Goal: Information Seeking & Learning: Learn about a topic

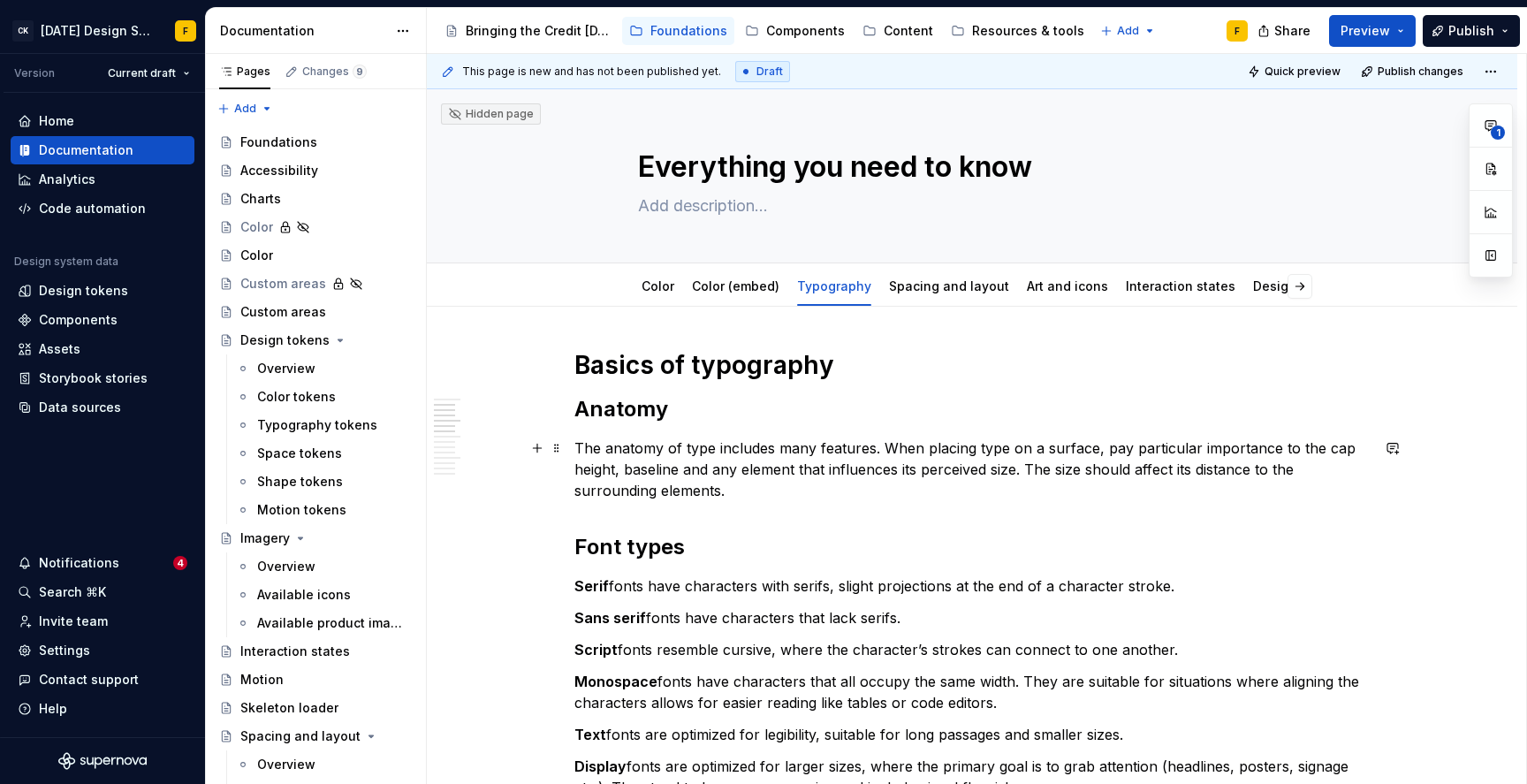
scroll to position [362, 0]
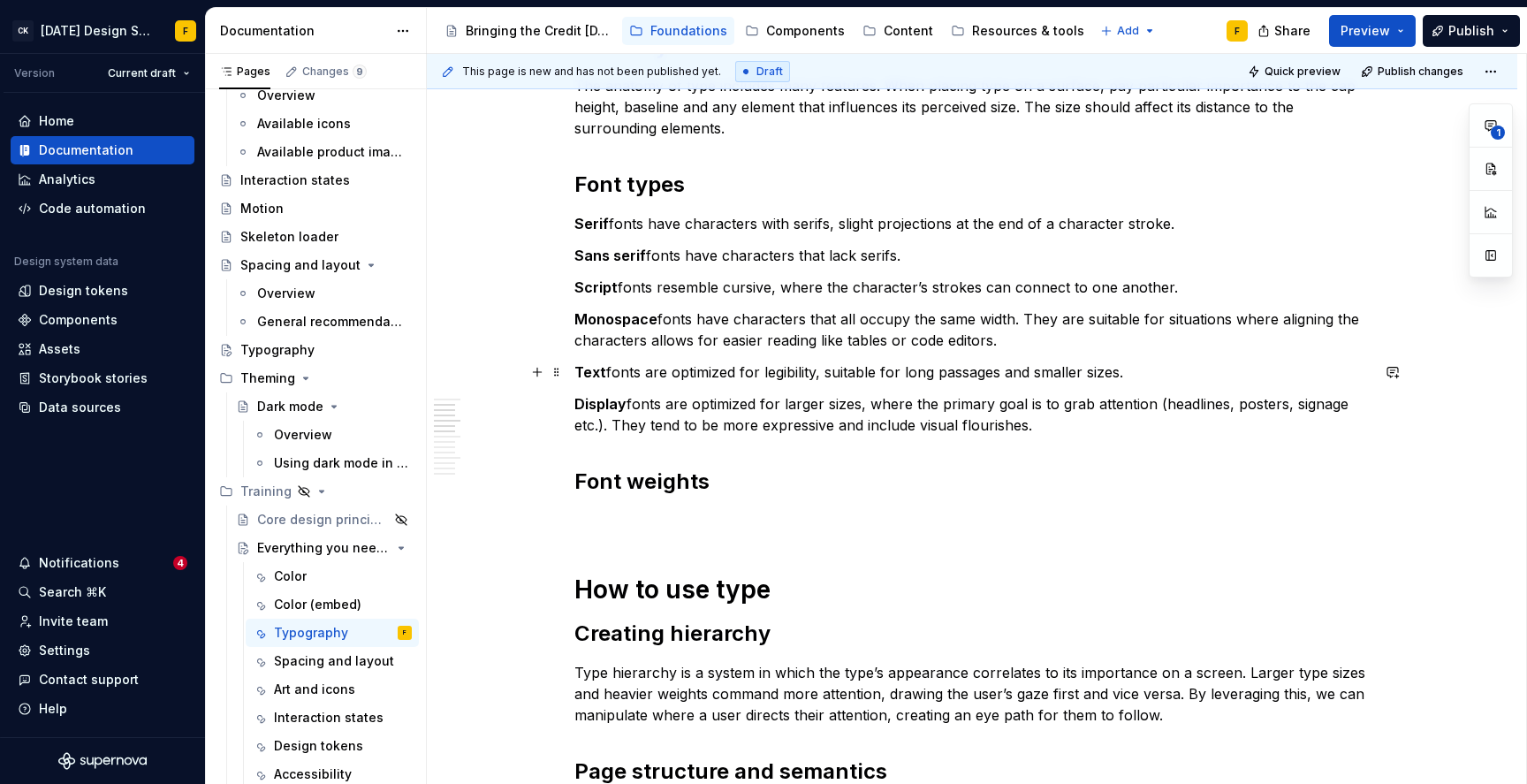
click at [1126, 369] on p "Text fonts are optimized for legibility, suitable for long passages and smaller…" at bounding box center [971, 372] width 796 height 21
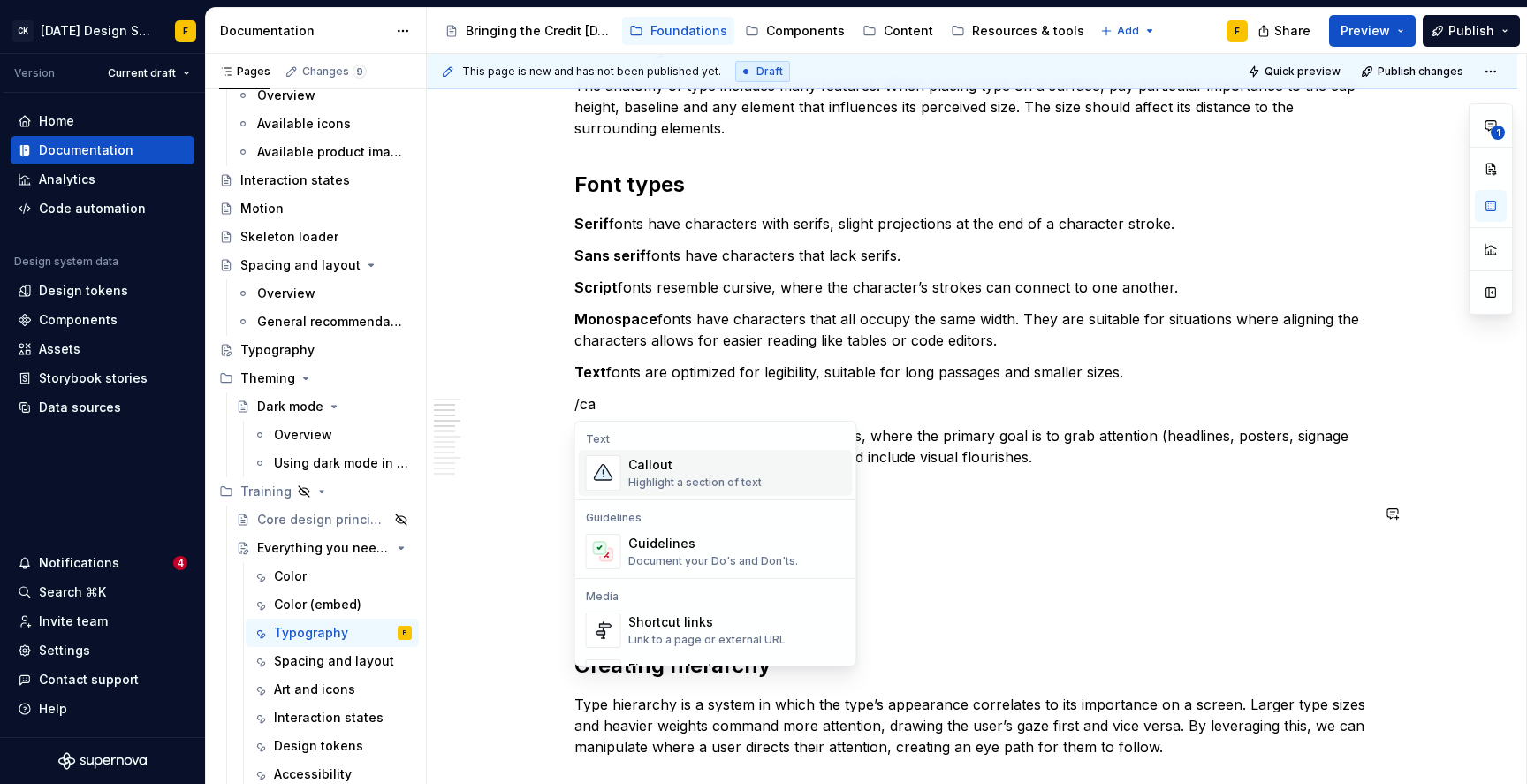
click at [753, 471] on div "Callout" at bounding box center [695, 465] width 134 height 18
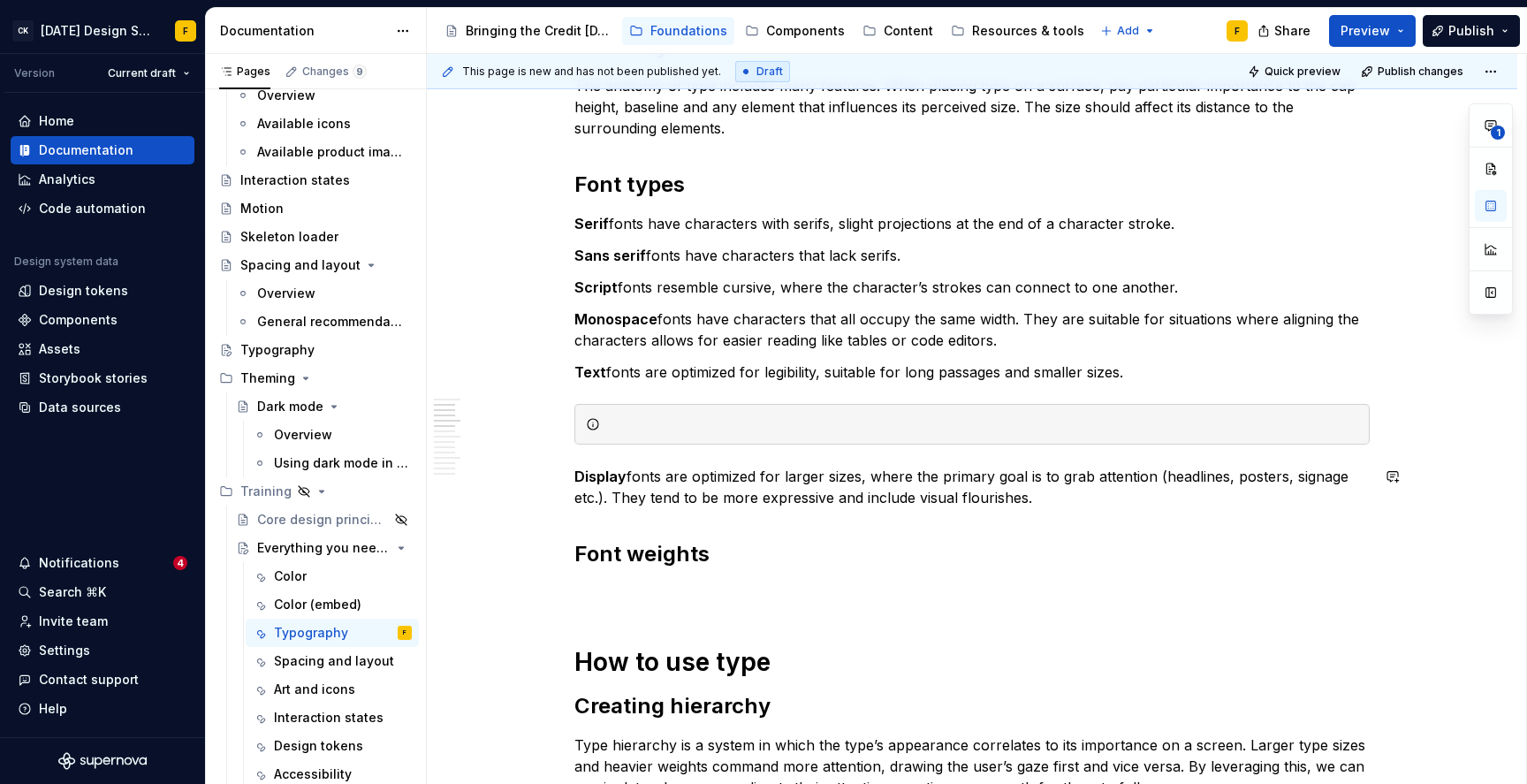
drag, startPoint x: 881, startPoint y: 510, endPoint x: 887, endPoint y: 499, distance: 12.5
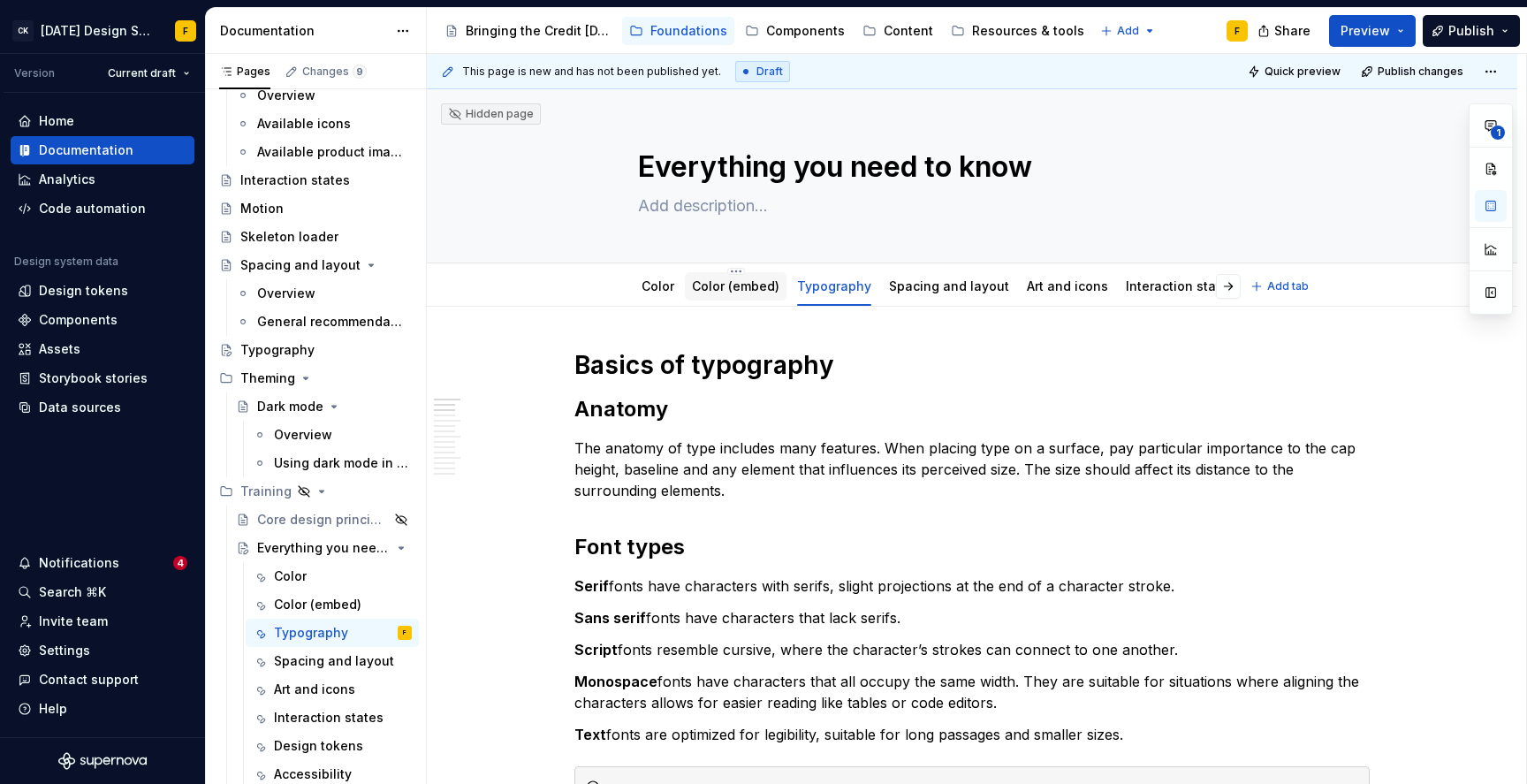
click at [720, 287] on link "Color (embed)" at bounding box center [736, 285] width 88 height 15
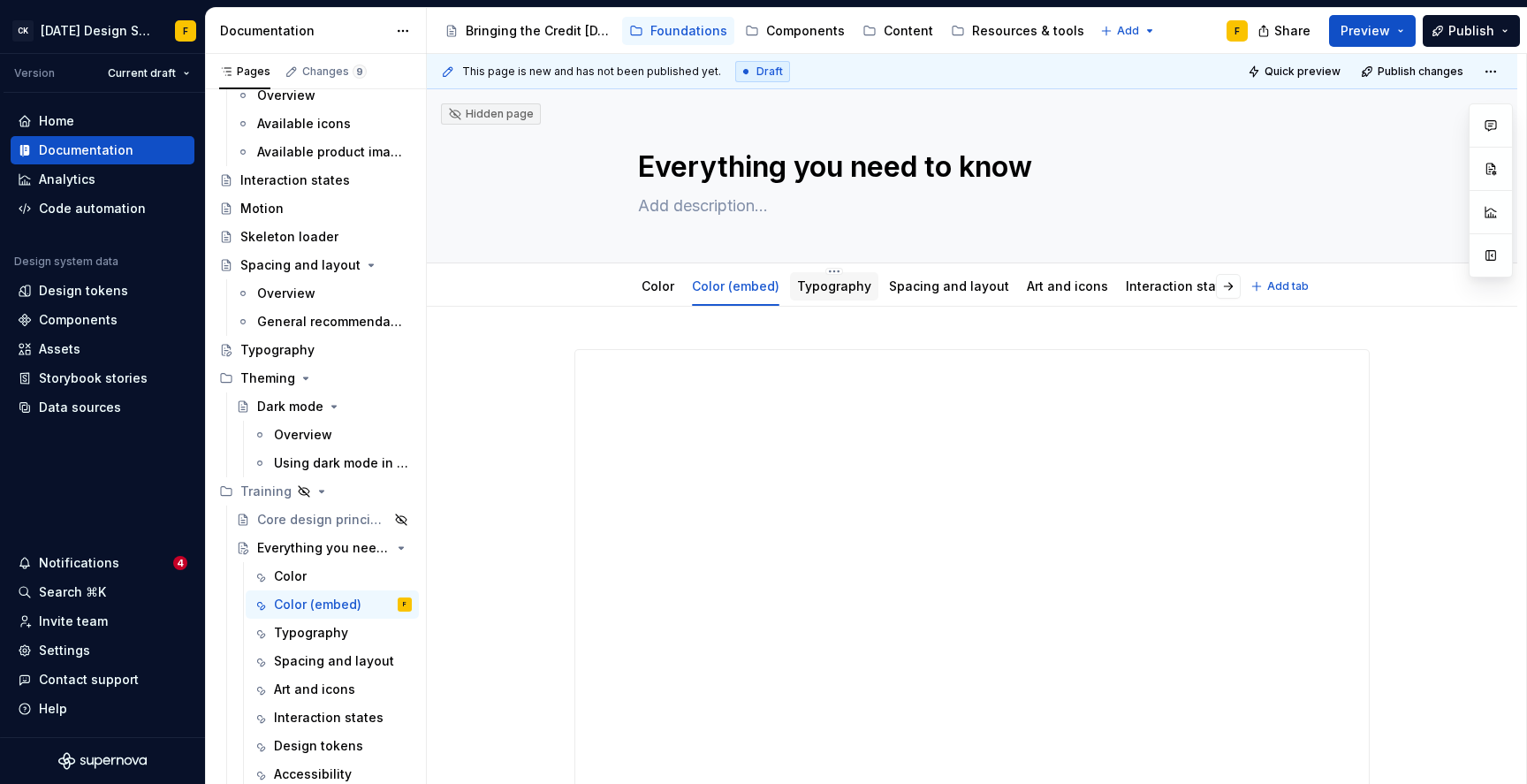
click at [833, 289] on link "Typography" at bounding box center [835, 285] width 74 height 15
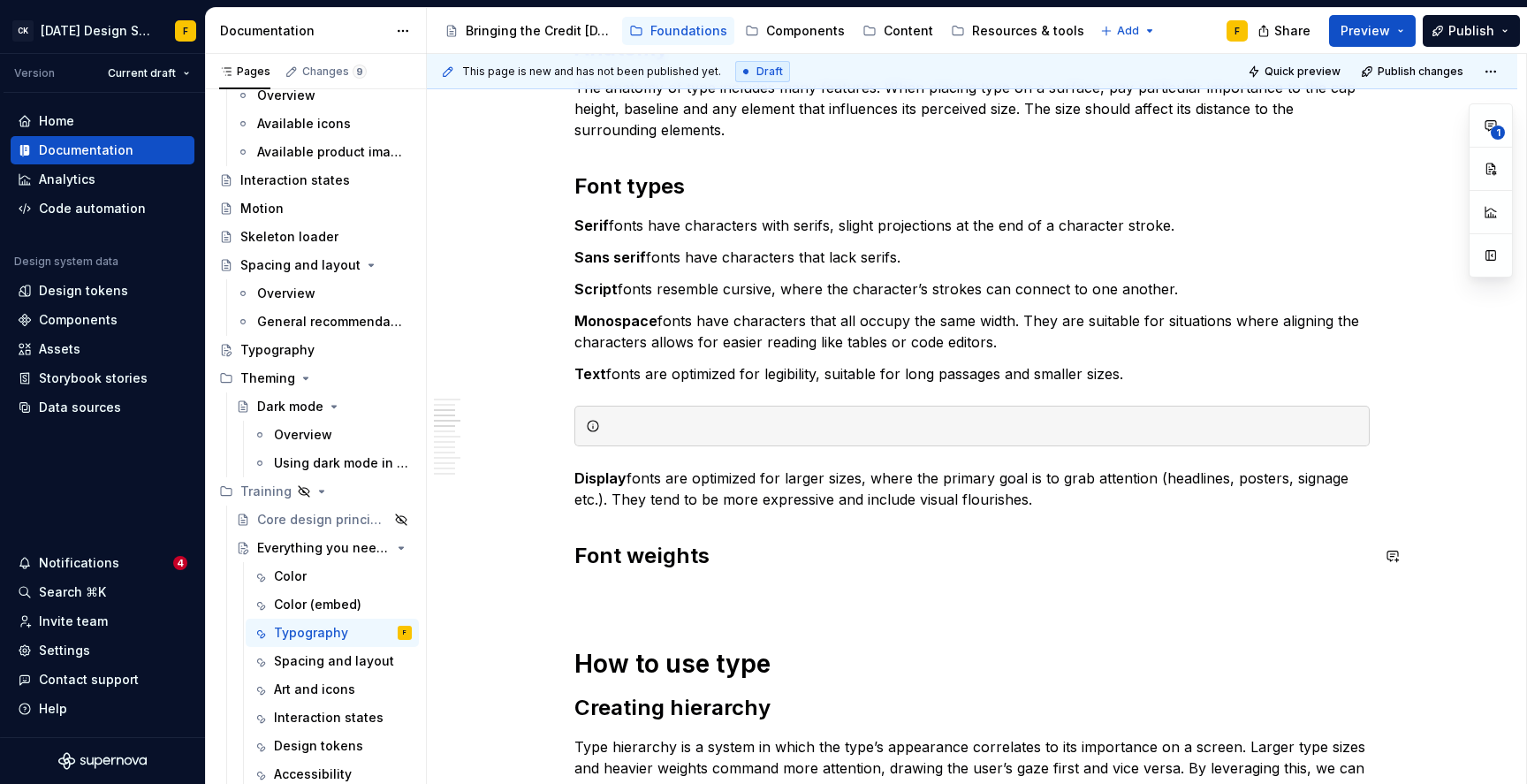
scroll to position [358, 0]
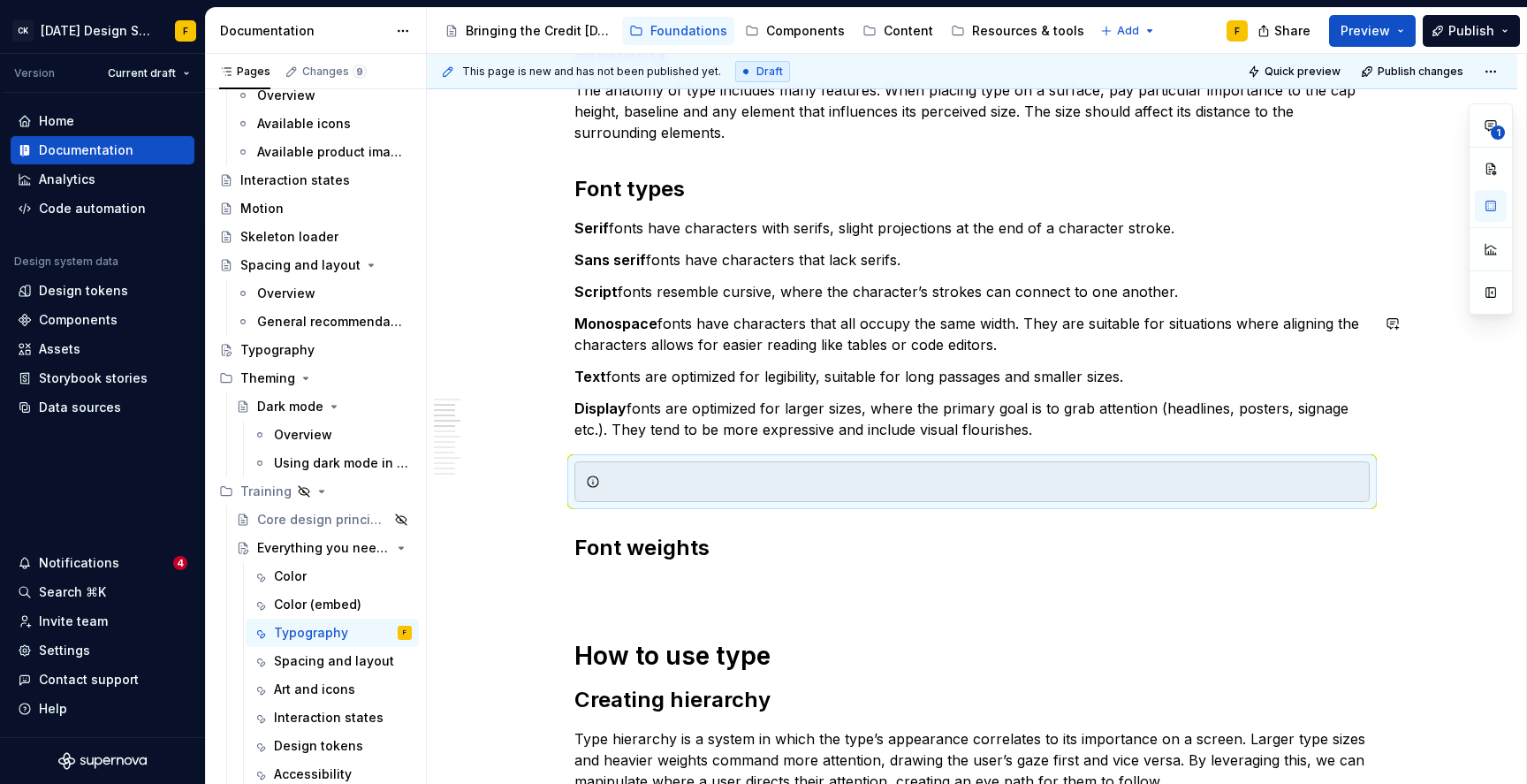
type textarea "*"
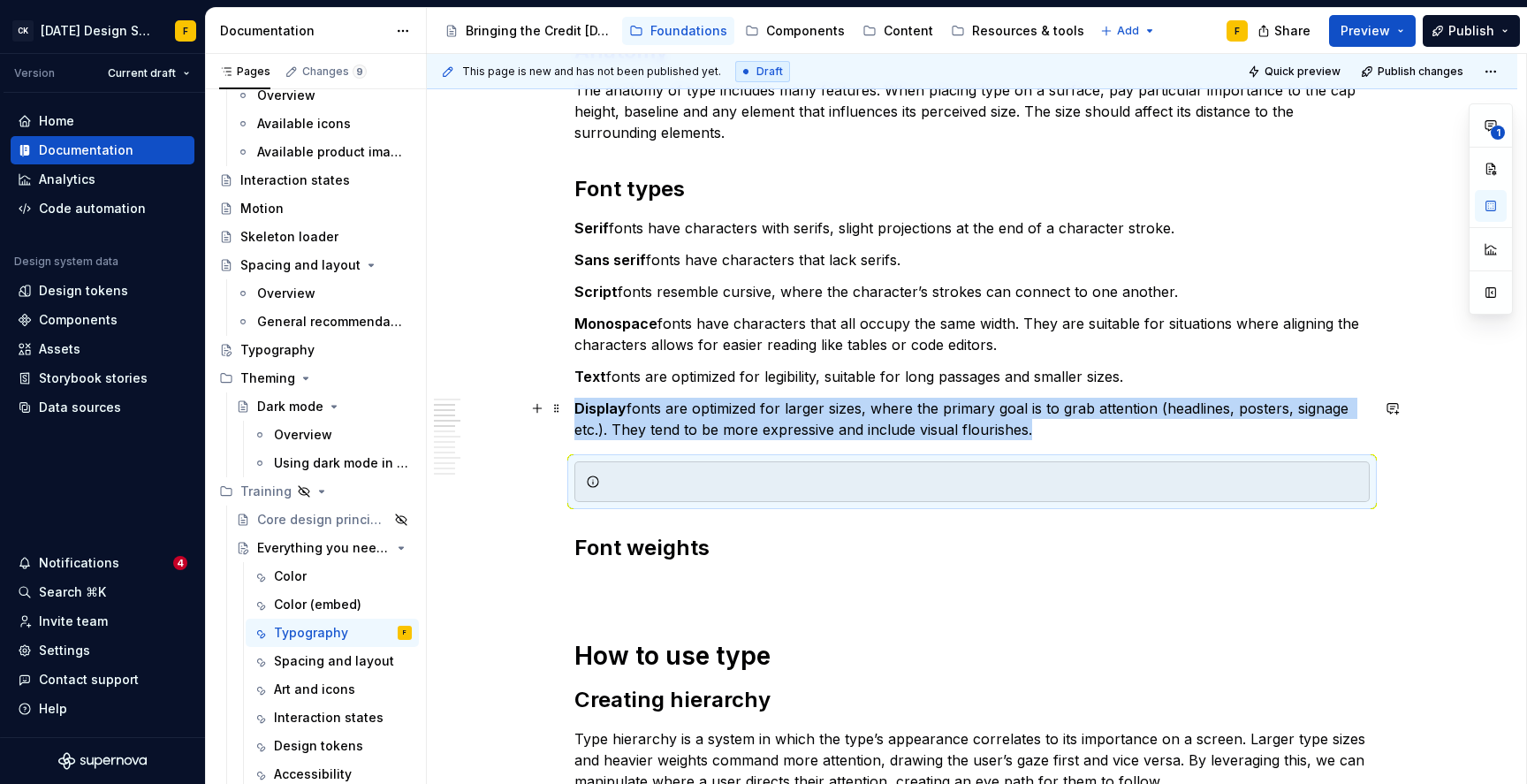
click at [1291, 409] on p "Display fonts are optimized for larger sizes, where the primary goal is to grab…" at bounding box center [971, 418] width 796 height 42
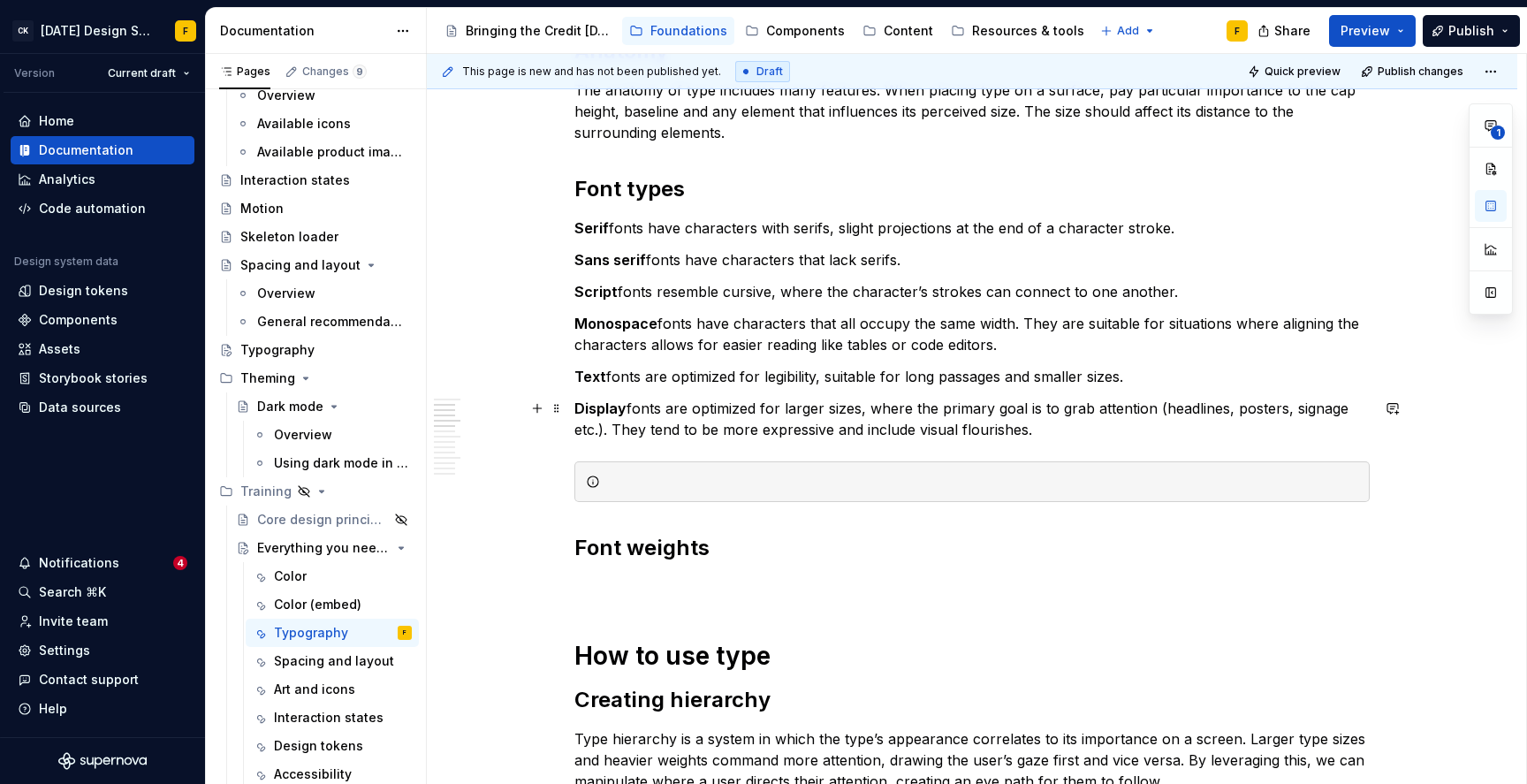
click at [1162, 408] on p "Display fonts are optimized for larger sizes, where the primary goal is to grab…" at bounding box center [971, 418] width 796 height 42
click at [654, 430] on p "Display fonts are optimized for larger sizes, where the primary goal is to grab…" at bounding box center [971, 418] width 796 height 42
click at [646, 472] on div at bounding box center [971, 482] width 796 height 41
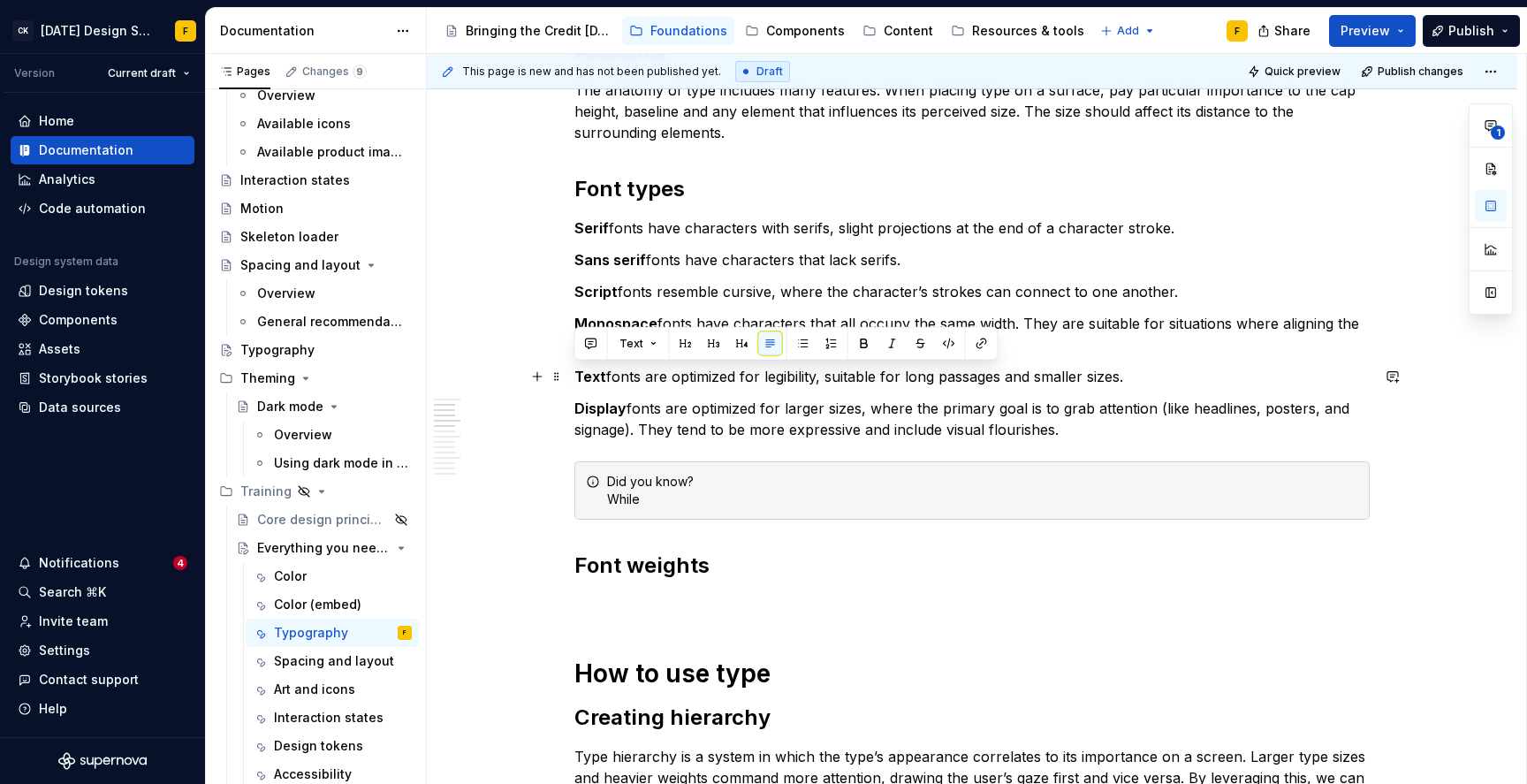
drag, startPoint x: 574, startPoint y: 376, endPoint x: 1126, endPoint y: 378, distance: 552.0
click at [1126, 378] on p "Text fonts are optimized for legibility, suitable for long passages and smaller…" at bounding box center [971, 377] width 796 height 21
copy p "Text fonts are optimized for legibility, suitable for long passages and smaller…"
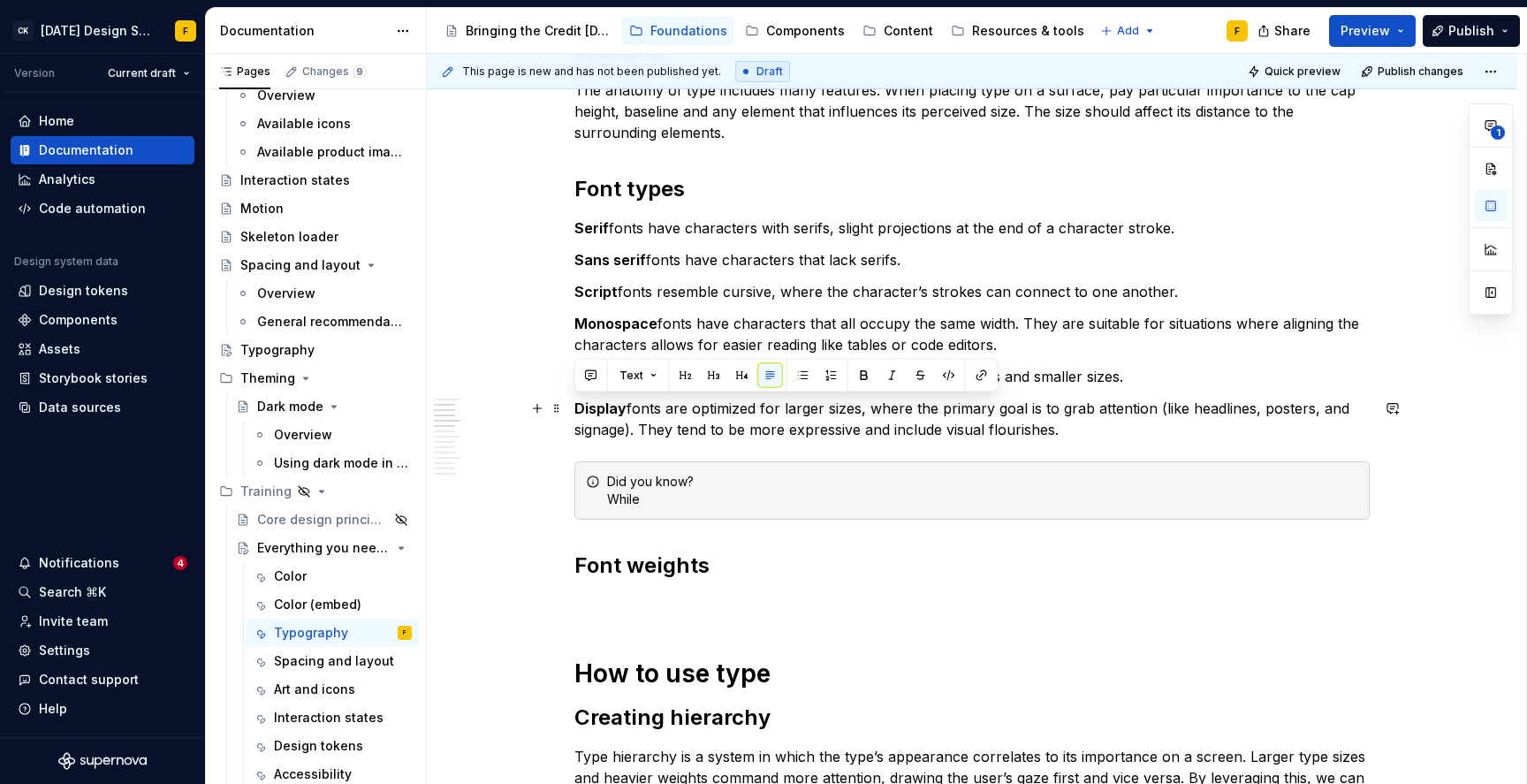
drag, startPoint x: 577, startPoint y: 411, endPoint x: 1057, endPoint y: 429, distance: 480.3
click at [1057, 429] on p "Display fonts are optimized for larger sizes, where the primary goal is to grab…" at bounding box center [971, 418] width 796 height 42
copy p "Display fonts are optimized for larger sizes, where the primary goal is to grab…"
click at [670, 480] on div "Did you know? While" at bounding box center [982, 490] width 751 height 35
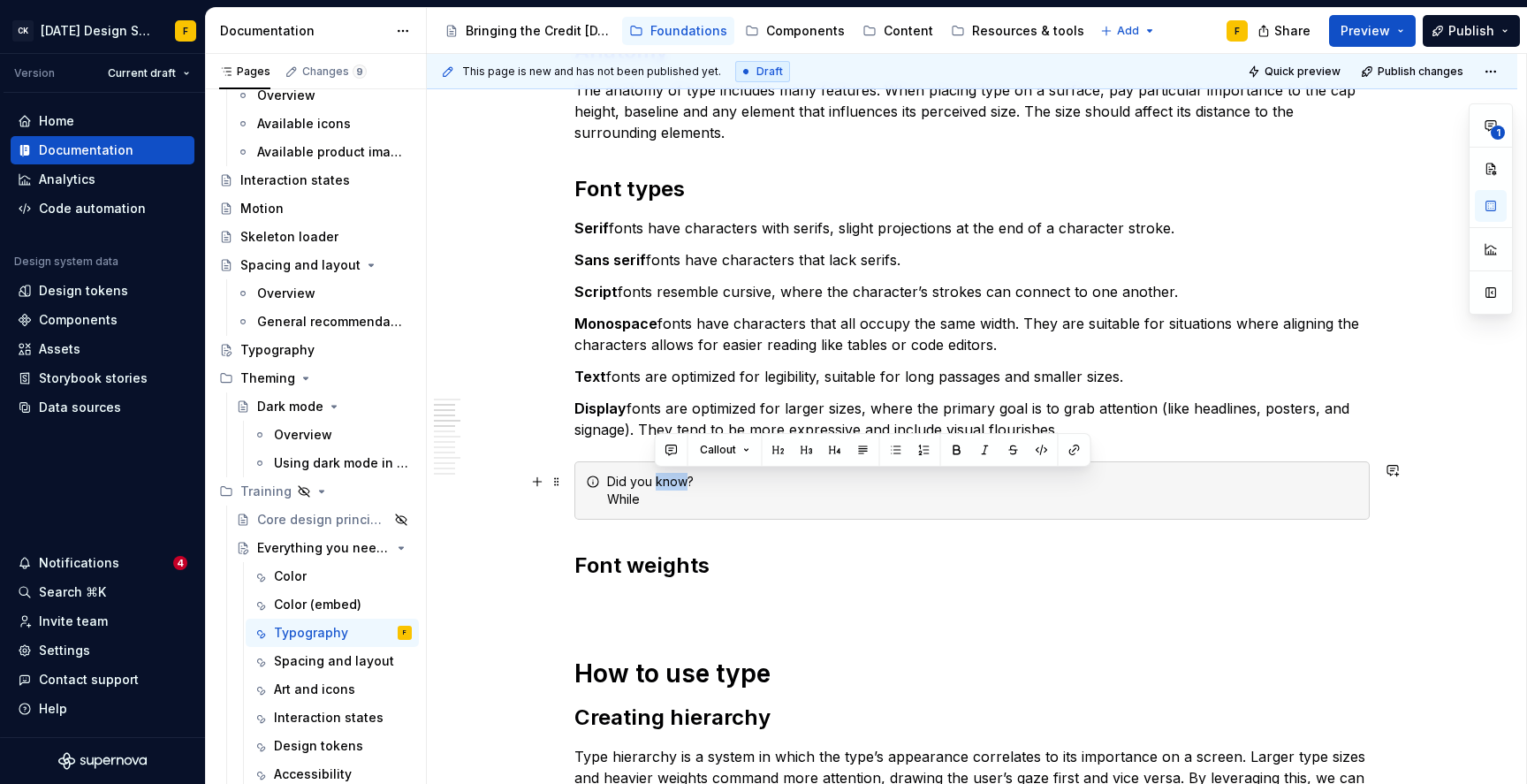
click at [670, 480] on div "Did you know? While" at bounding box center [982, 490] width 751 height 35
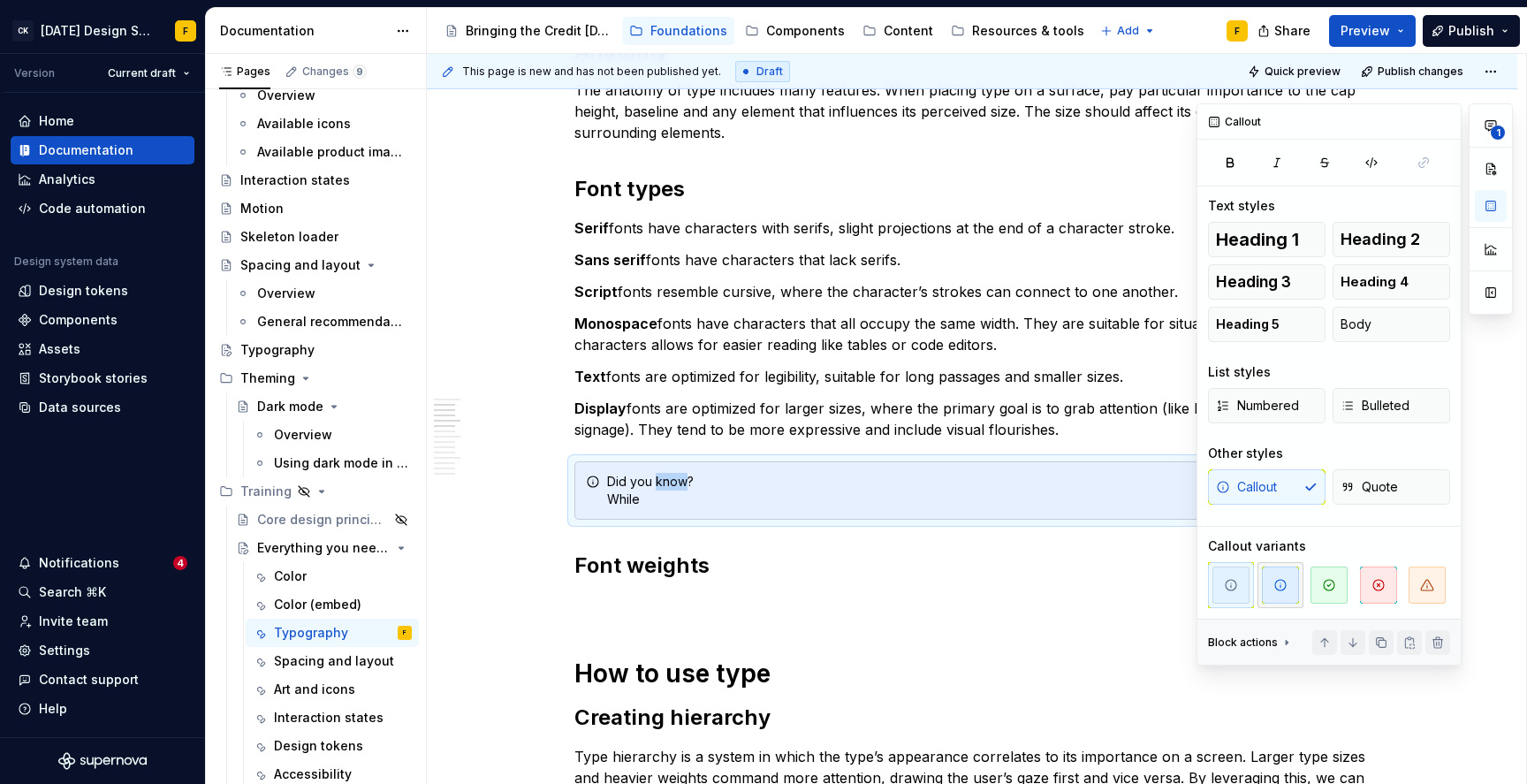
click at [1287, 584] on span "button" at bounding box center [1281, 585] width 37 height 37
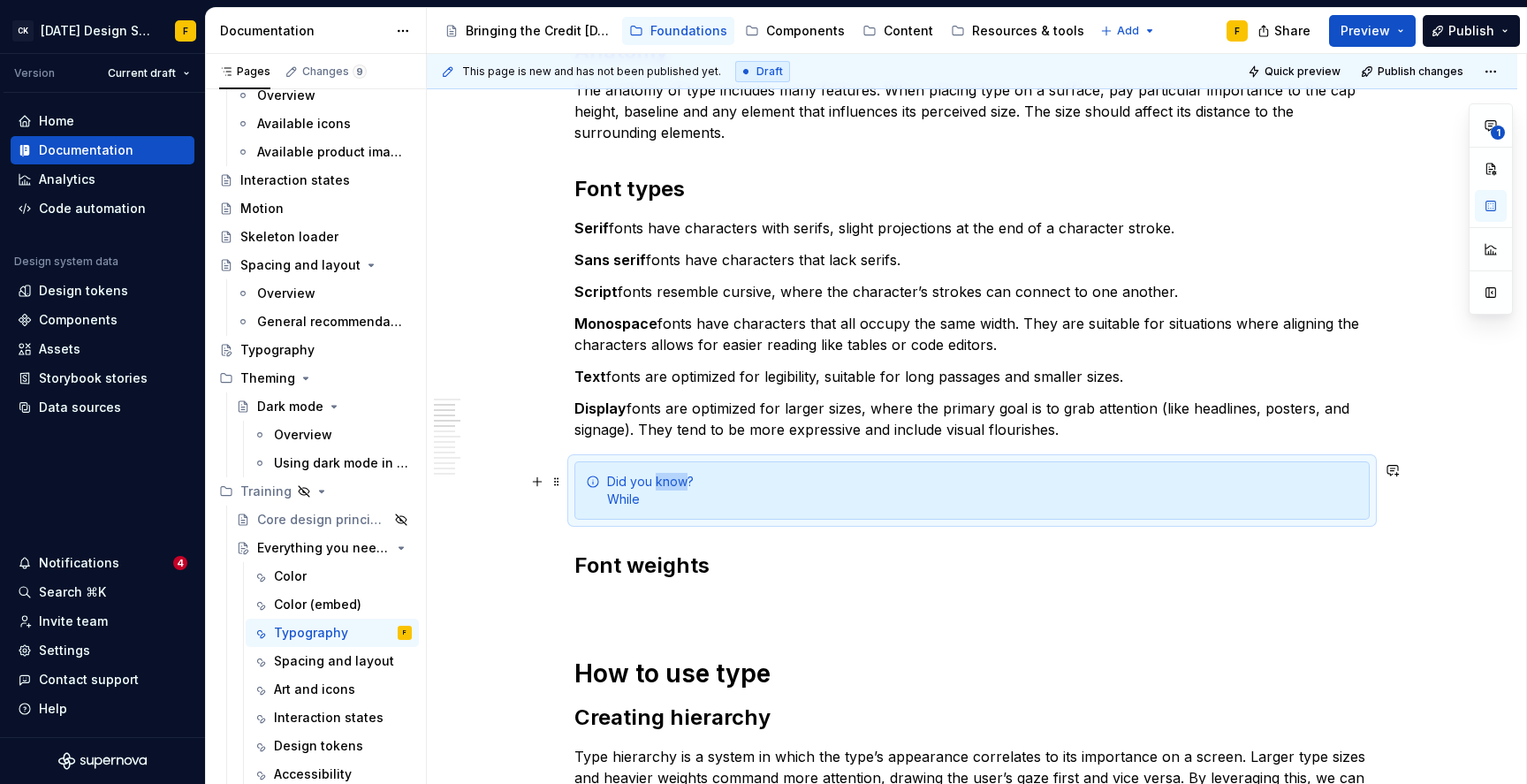
click at [666, 485] on div "Did you know? While" at bounding box center [982, 490] width 751 height 35
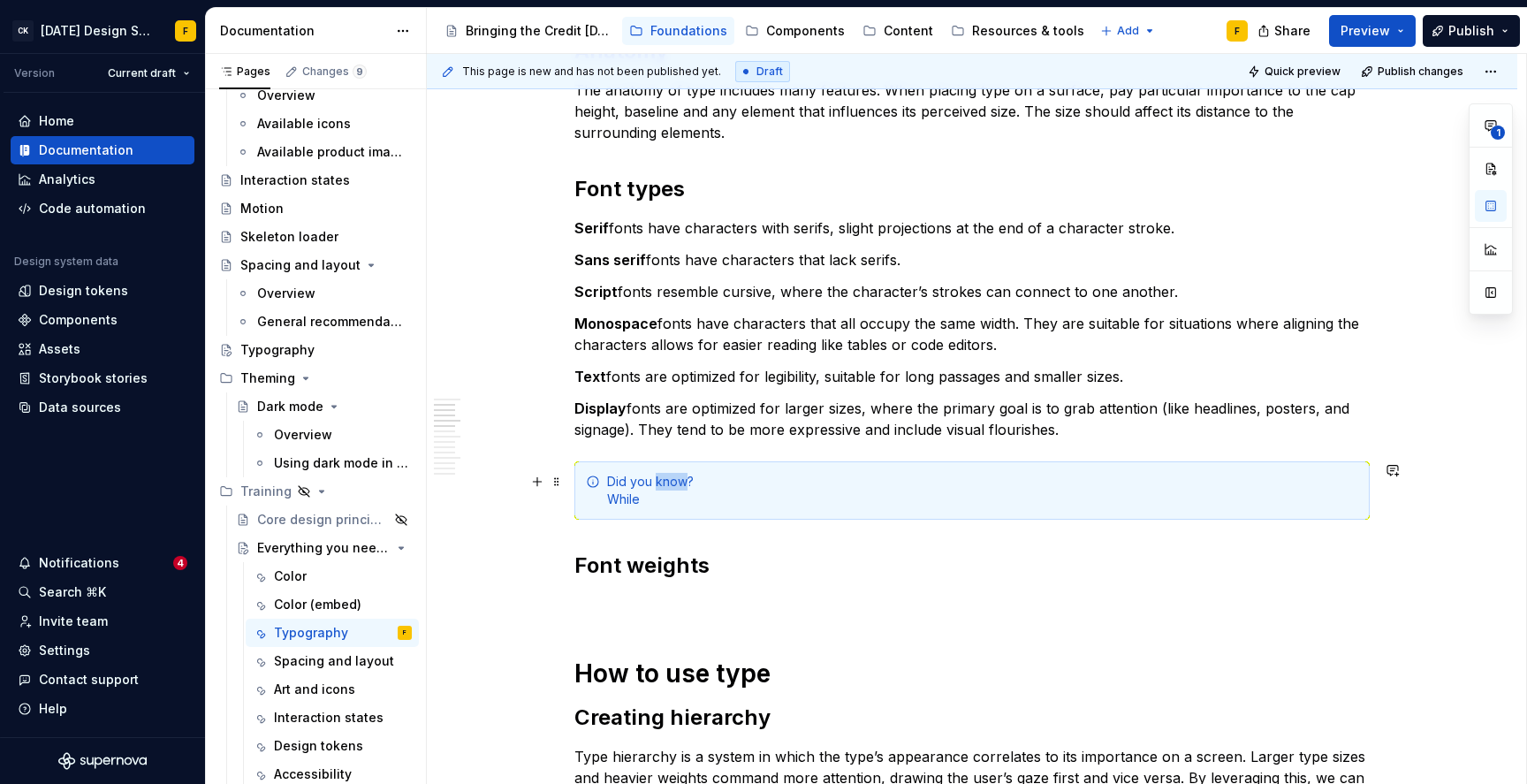
click at [666, 485] on div "Did you know? While" at bounding box center [982, 490] width 751 height 35
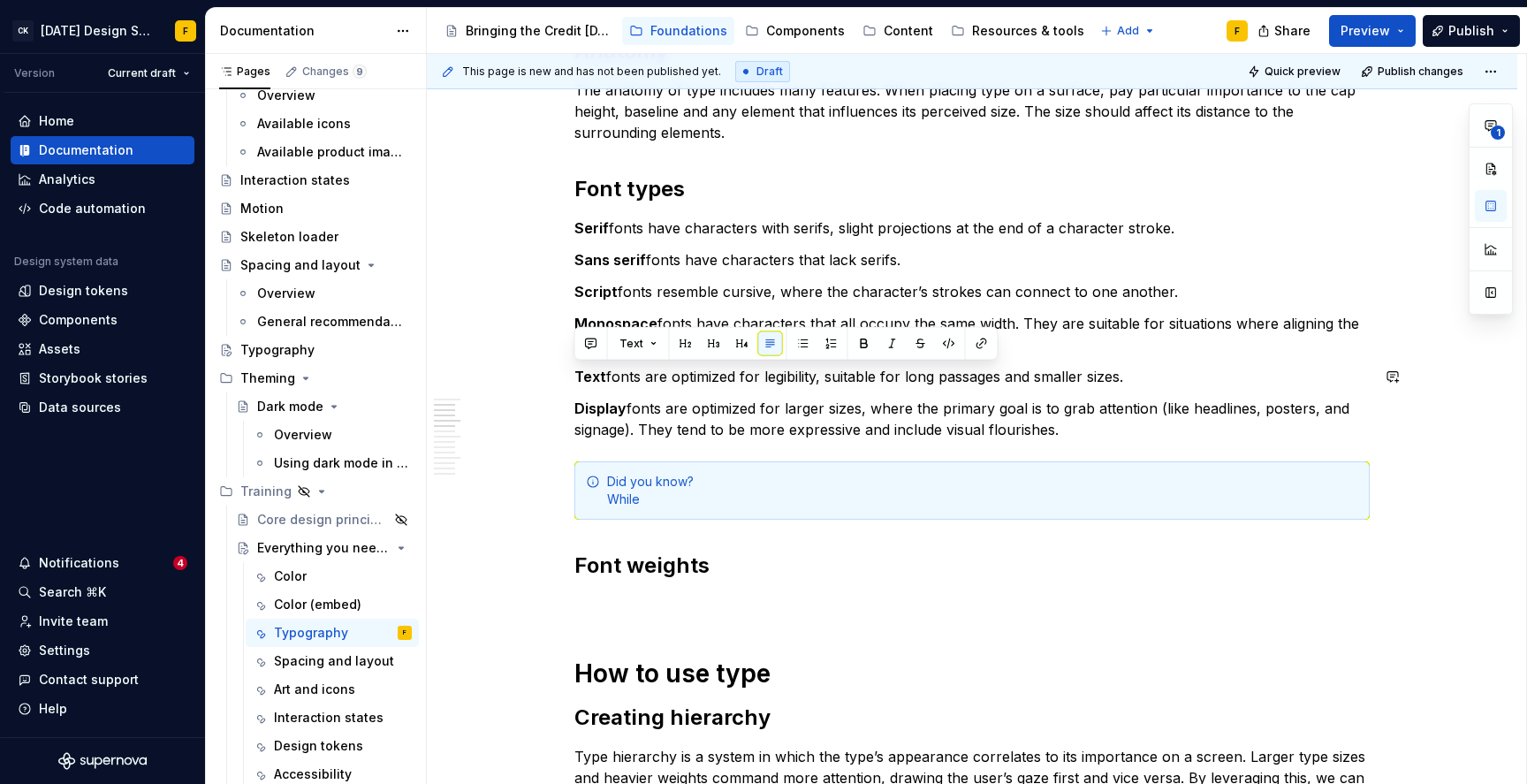
drag, startPoint x: 1087, startPoint y: 435, endPoint x: 541, endPoint y: 355, distance: 551.8
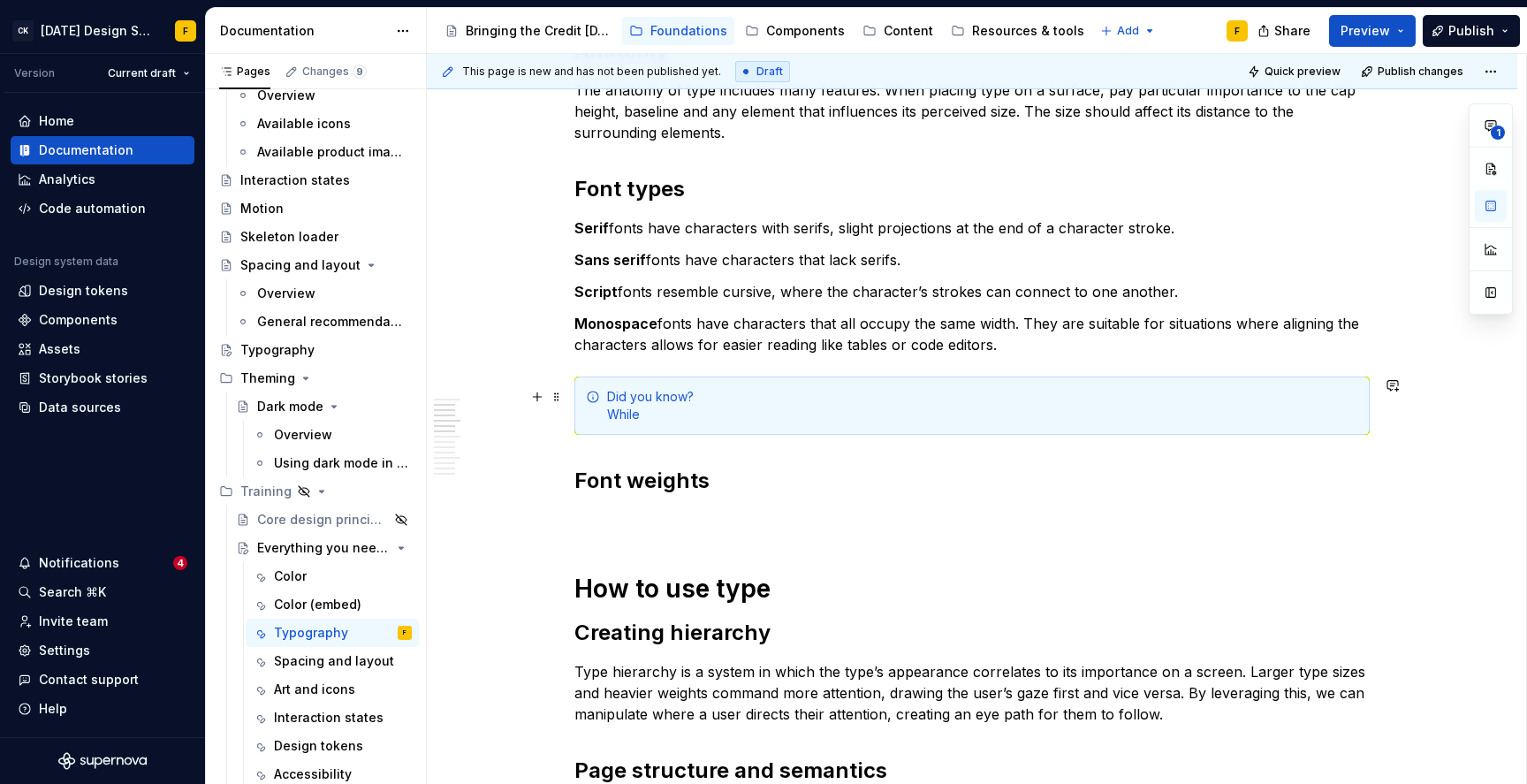
click at [625, 407] on div "Did you know? While" at bounding box center [982, 405] width 751 height 35
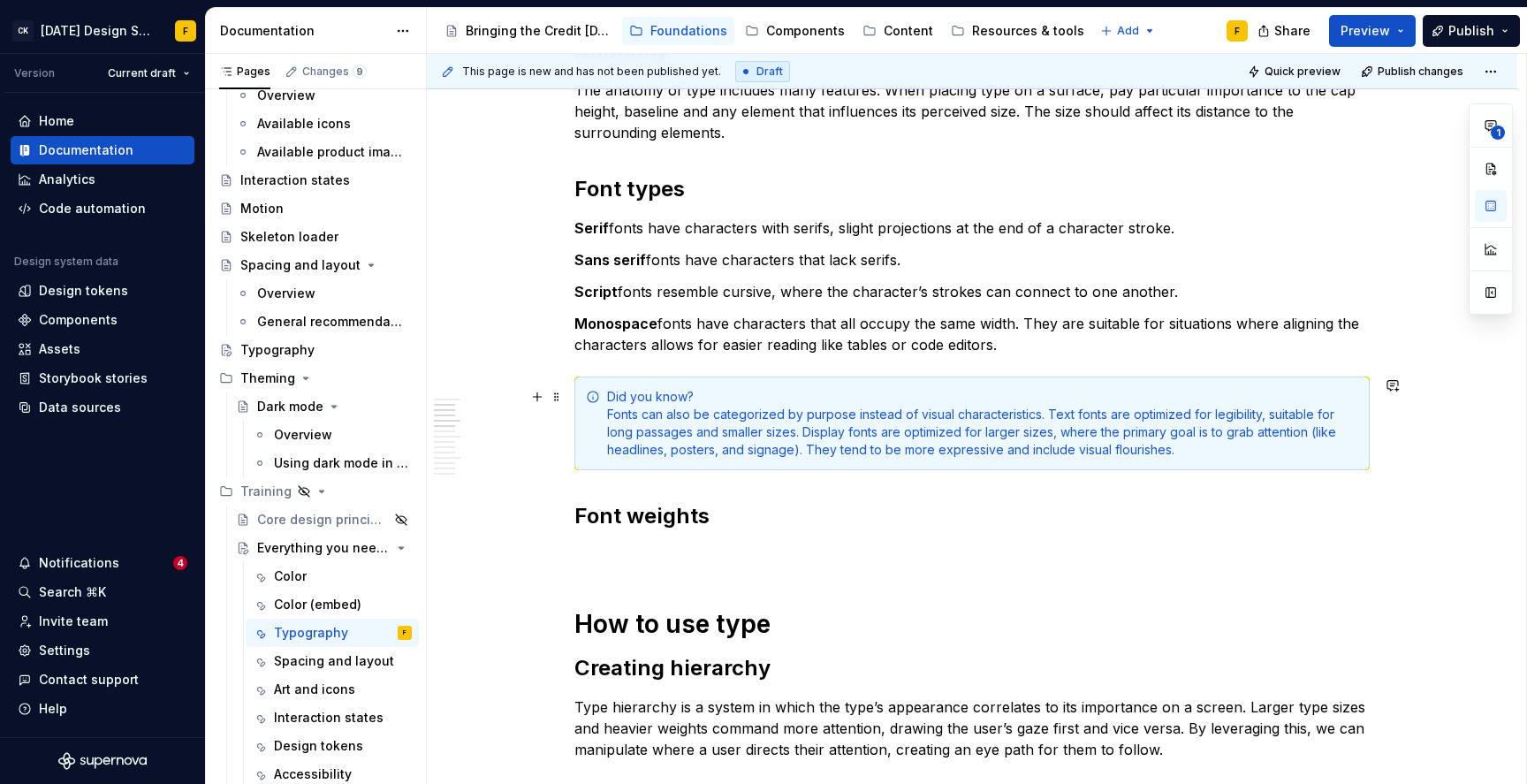
click at [637, 394] on div "Did you know? Fonts can also be categorized by purpose instead of visual charac…" at bounding box center [982, 423] width 751 height 70
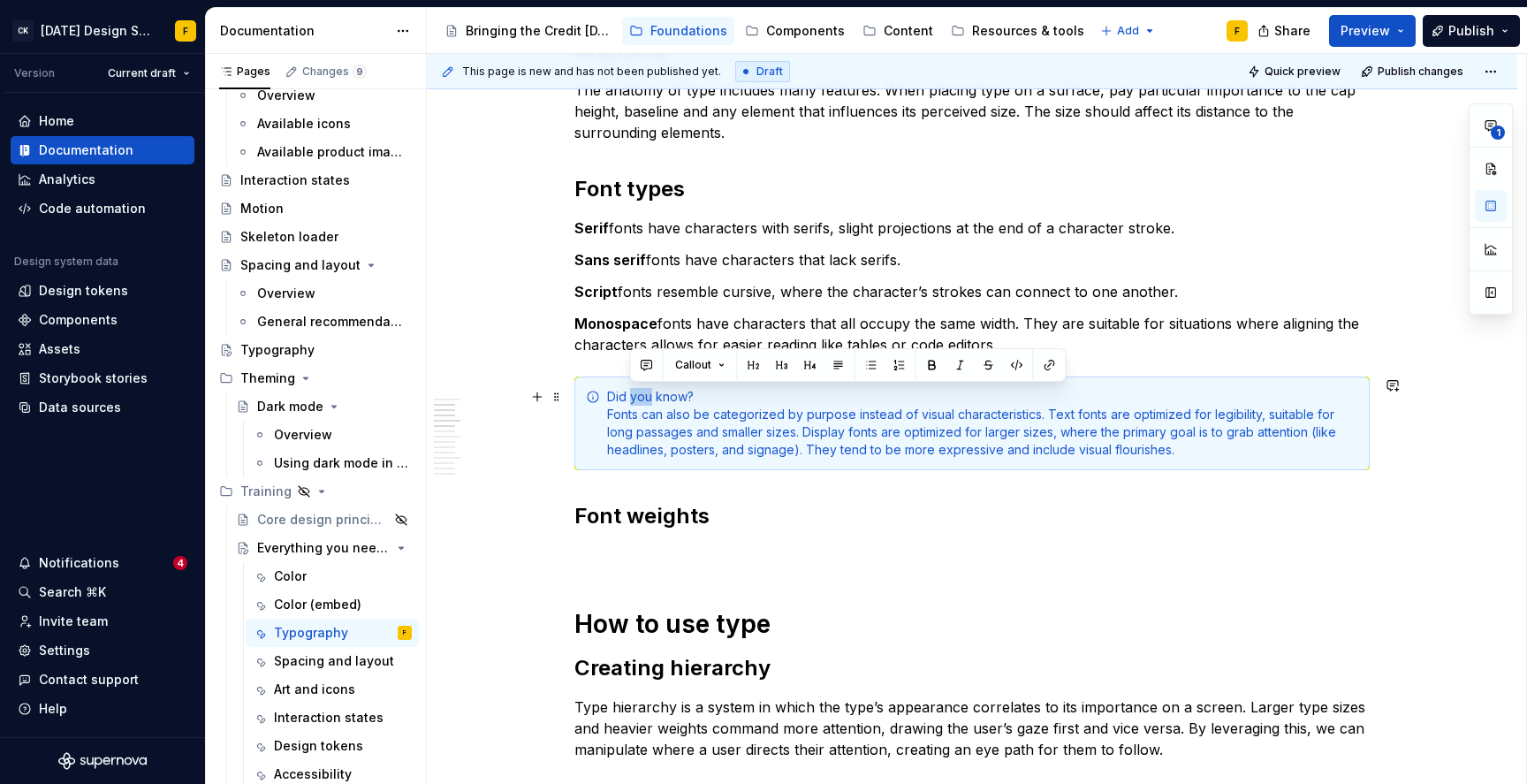
click at [637, 394] on div "Did you know? Fonts can also be categorized by purpose instead of visual charac…" at bounding box center [982, 423] width 751 height 70
click at [638, 394] on div "Did you know? Fonts can also be categorized by purpose instead of visual charac…" at bounding box center [982, 423] width 751 height 70
drag, startPoint x: 711, startPoint y: 390, endPoint x: 584, endPoint y: 380, distance: 127.4
click at [584, 380] on div "Did you know? Fonts can also be categorized by purpose instead of visual charac…" at bounding box center [971, 424] width 796 height 94
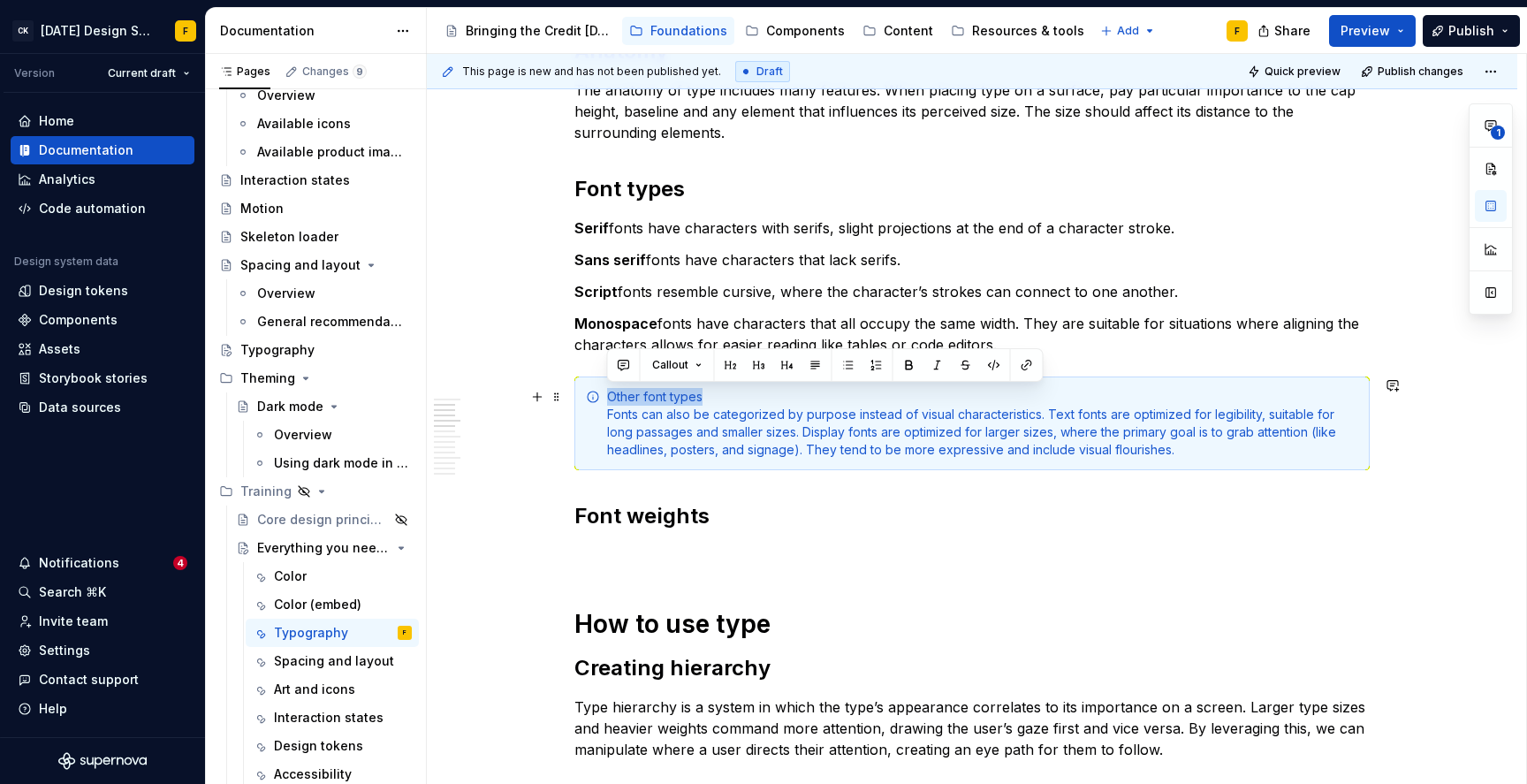
drag, startPoint x: 712, startPoint y: 394, endPoint x: 603, endPoint y: 404, distance: 109.5
click at [603, 404] on div "Other font types Fonts can also be categorized by purpose instead of visual cha…" at bounding box center [971, 424] width 796 height 94
click at [907, 362] on button "button" at bounding box center [909, 364] width 24 height 24
click at [792, 438] on div "Other font types Fonts can also be categorized by purpose instead of visual cha…" at bounding box center [982, 423] width 751 height 70
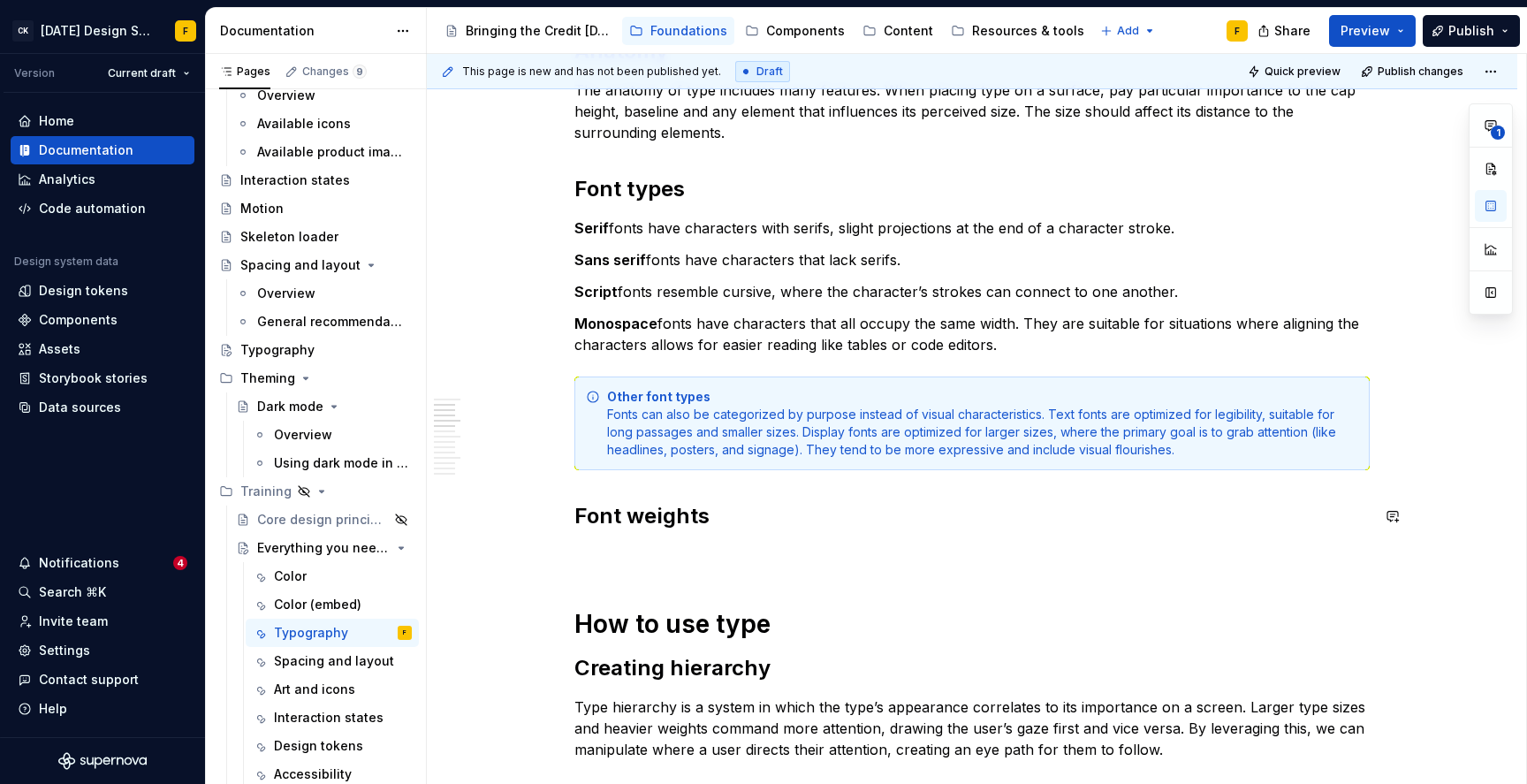
click at [678, 415] on div "Other font types Fonts can also be categorized by purpose instead of visual cha…" at bounding box center [982, 423] width 751 height 70
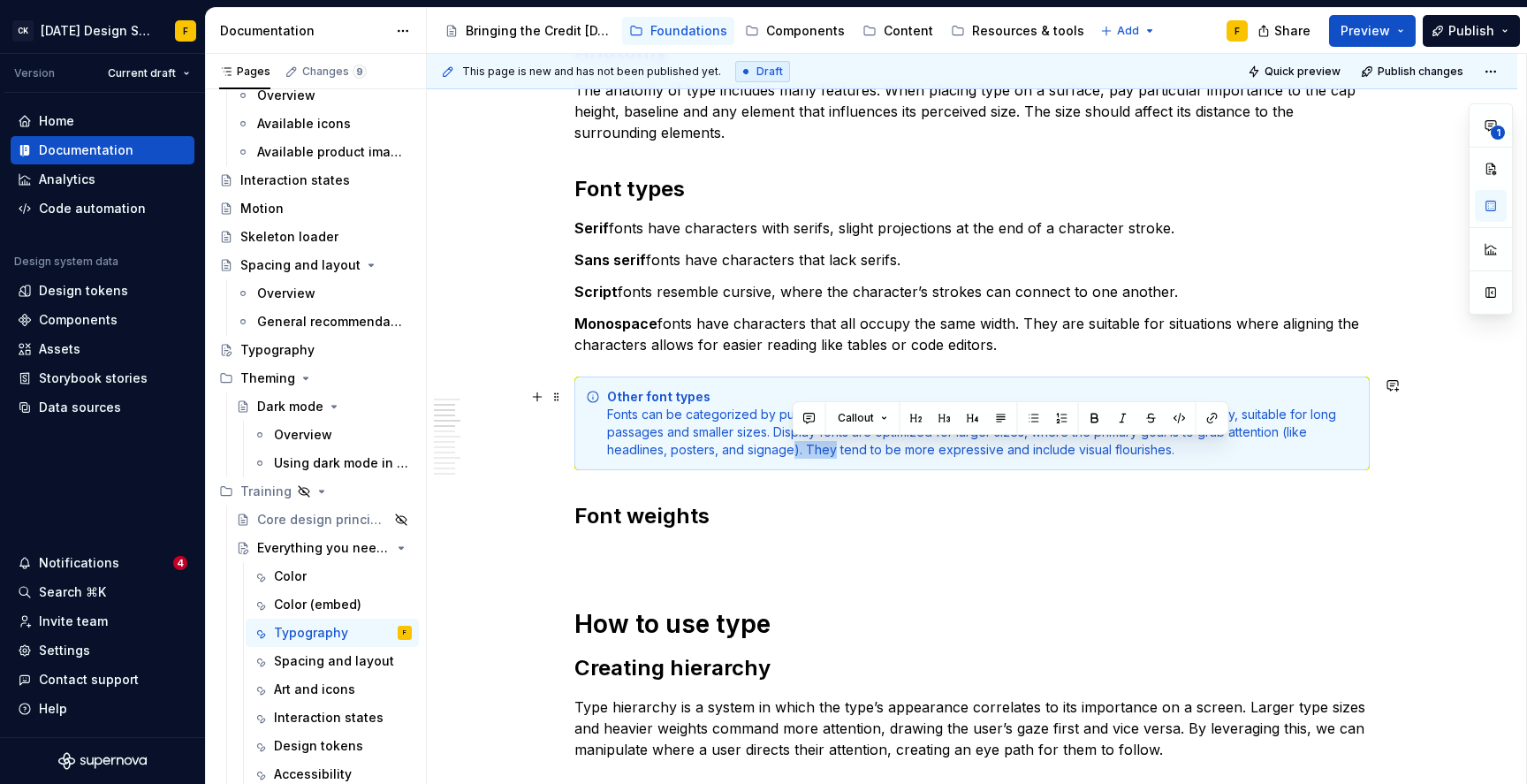
drag, startPoint x: 794, startPoint y: 449, endPoint x: 833, endPoint y: 450, distance: 39.0
click at [833, 450] on div "Other font types Fonts can be categorized by purpose instead of visual characte…" at bounding box center [982, 423] width 751 height 70
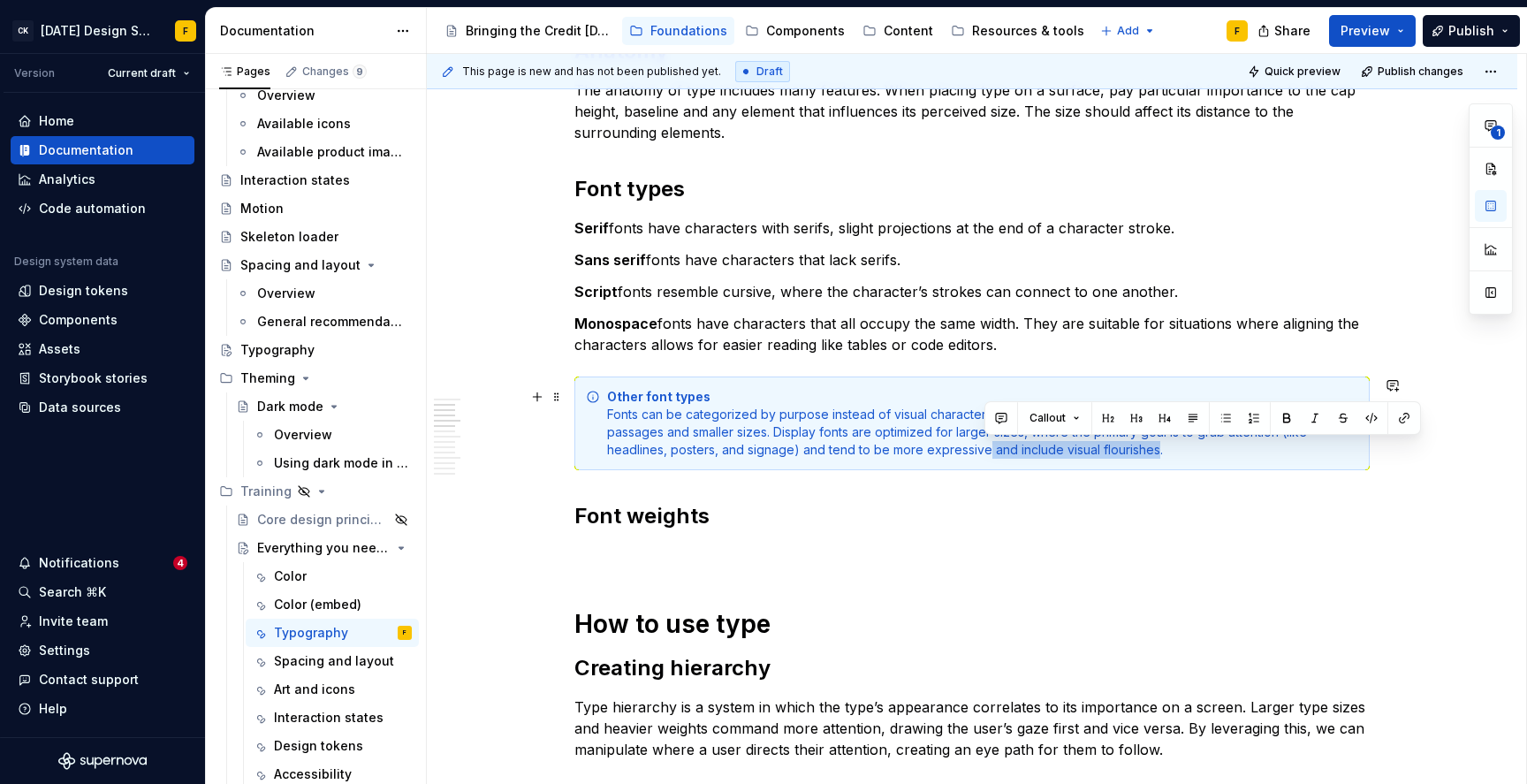
drag, startPoint x: 983, startPoint y: 450, endPoint x: 1152, endPoint y: 447, distance: 169.0
click at [1152, 447] on div "Other font types Fonts can be categorized by purpose instead of visual characte…" at bounding box center [982, 423] width 751 height 70
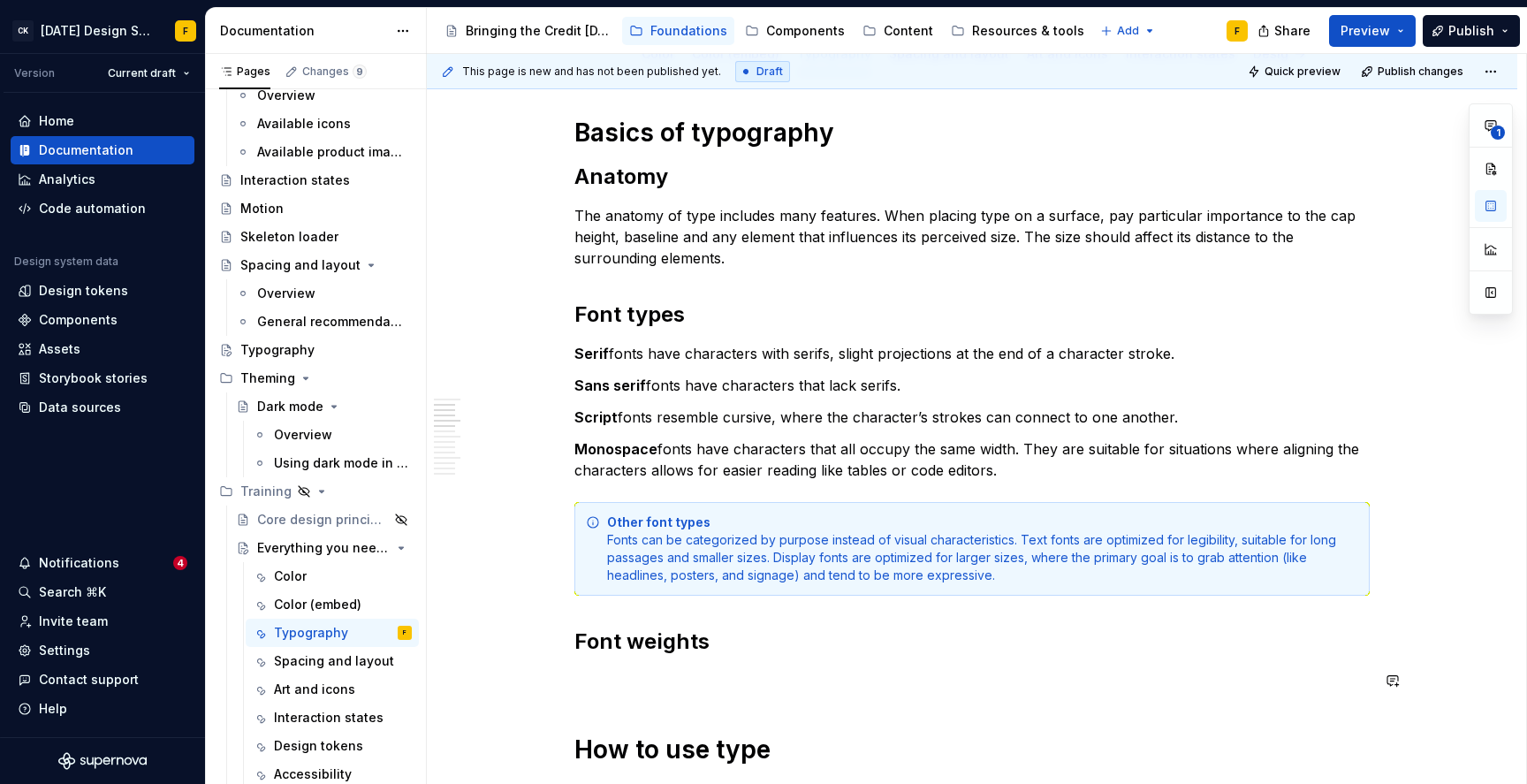
scroll to position [217, 0]
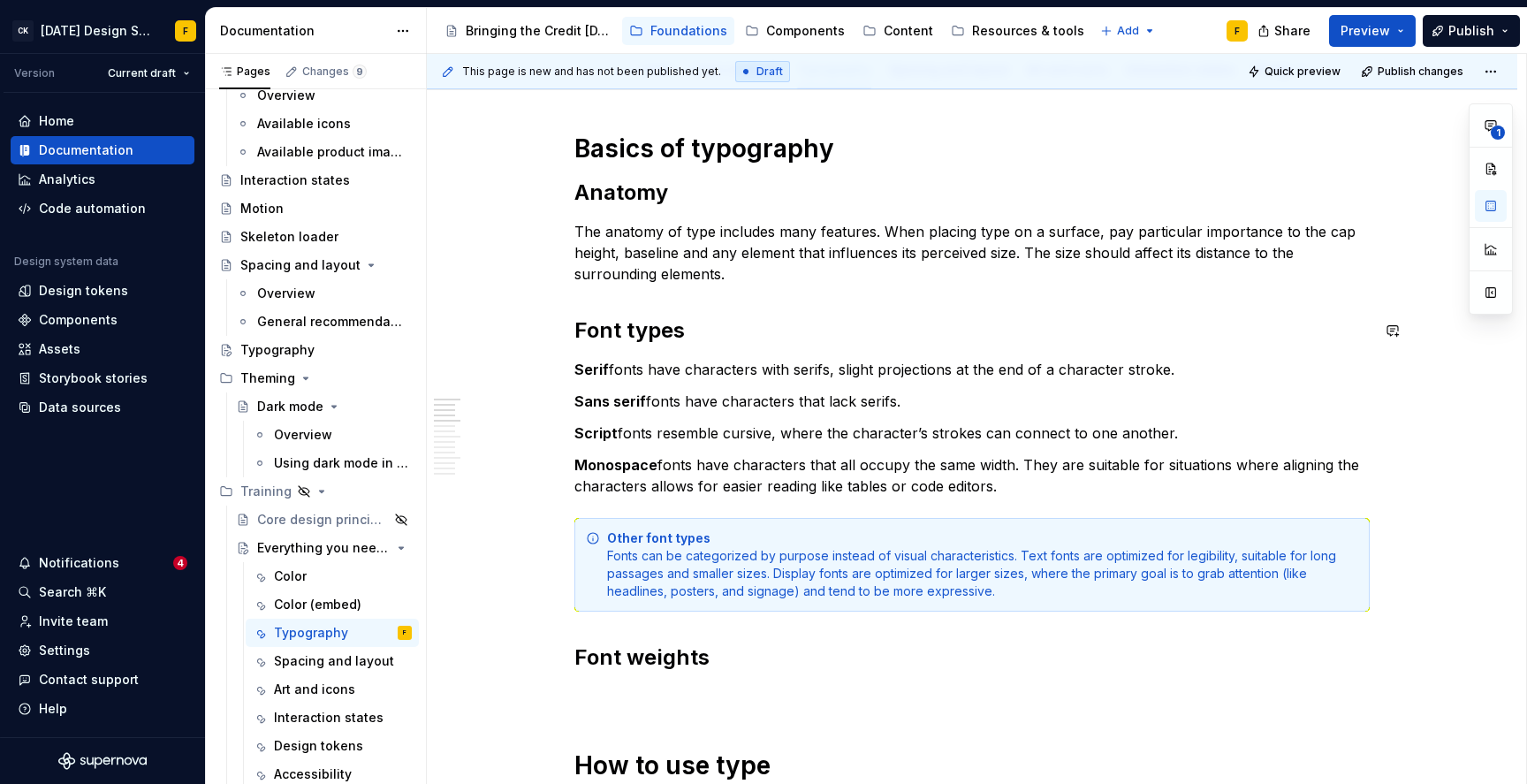
type textarea "*"
